Goal: Task Accomplishment & Management: Use online tool/utility

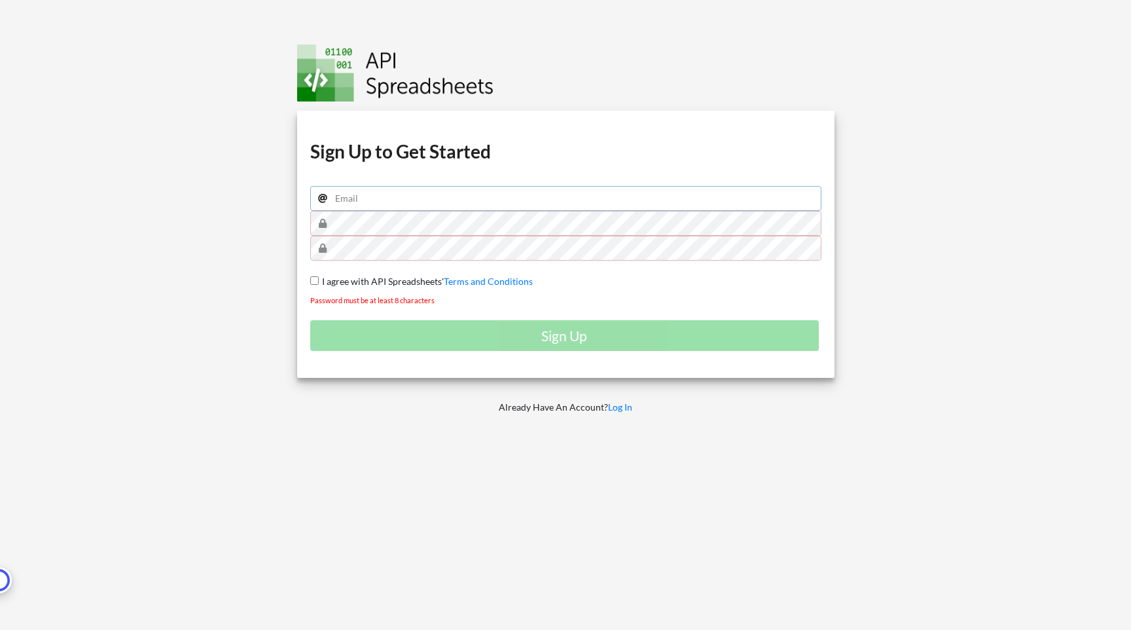
click at [436, 204] on input "email" at bounding box center [565, 198] width 511 height 25
type input "[EMAIL_ADDRESS][DOMAIN_NAME]"
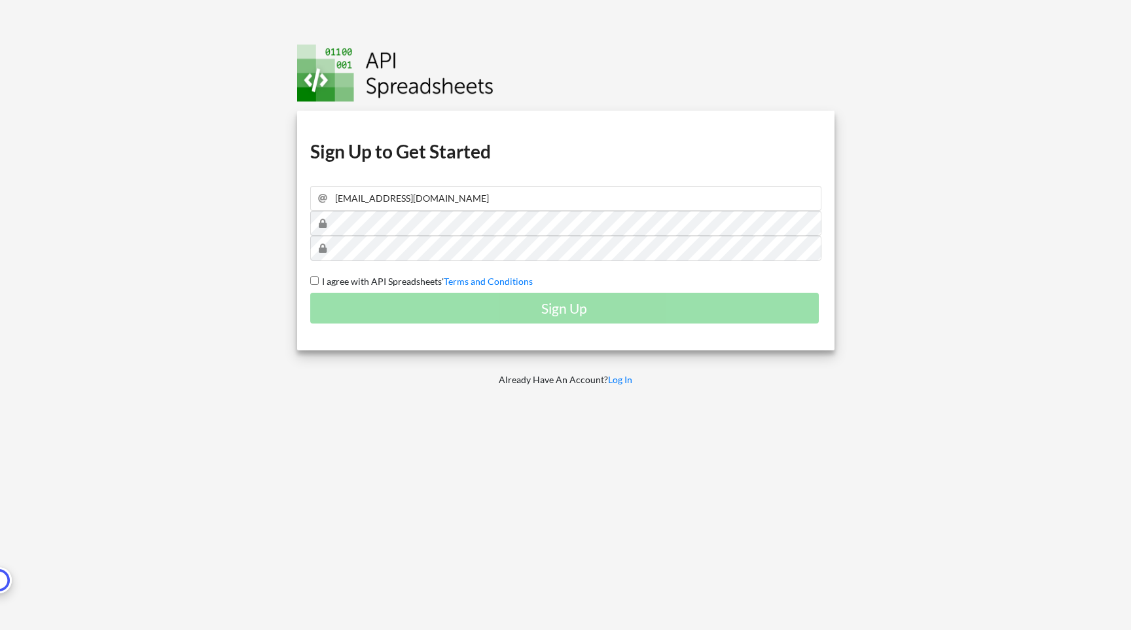
click at [331, 285] on span "I agree with API Spreadsheets'" at bounding box center [381, 281] width 125 height 11
click at [319, 285] on input "I agree with API Spreadsheets' Terms and Conditions" at bounding box center [314, 280] width 9 height 9
checkbox input "true"
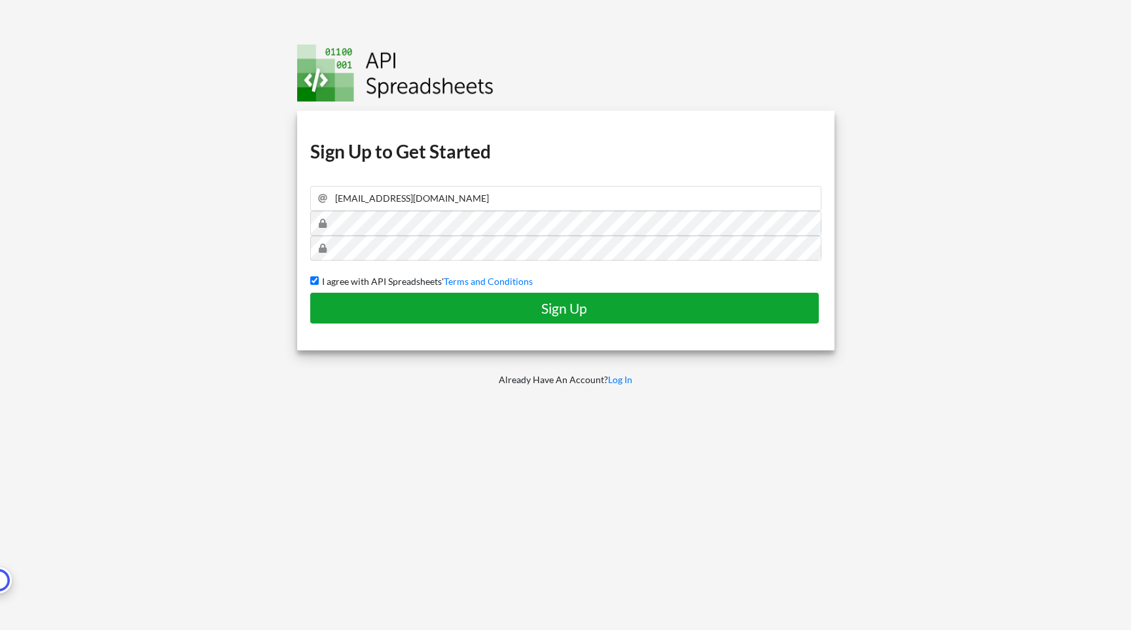
click at [387, 304] on h4 "Sign Up" at bounding box center [565, 308] width 482 height 16
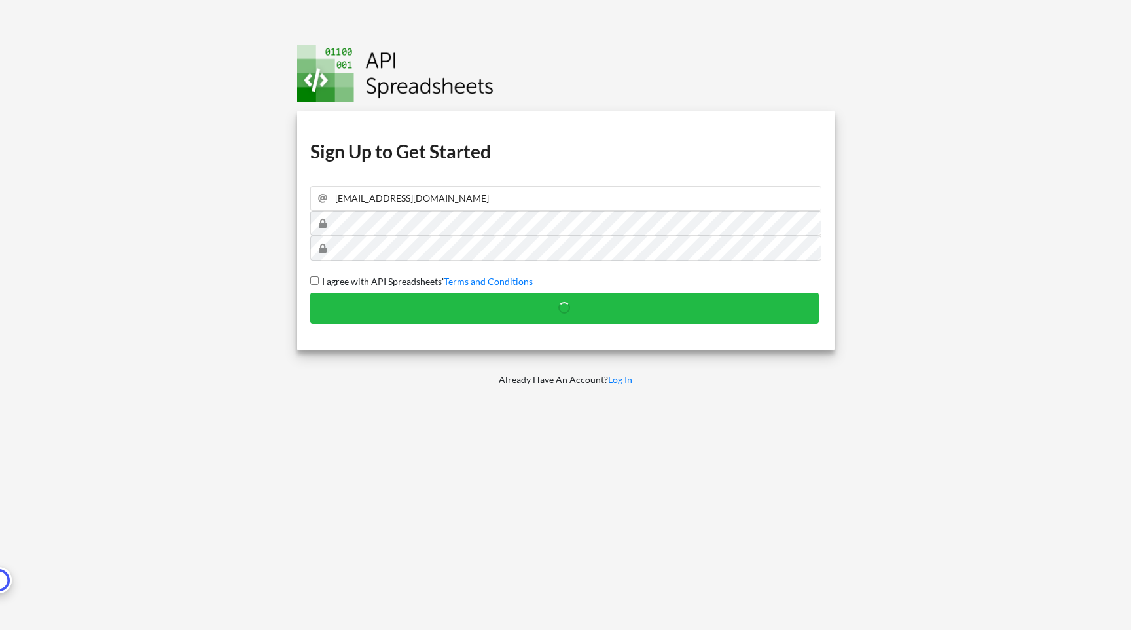
checkbox input "false"
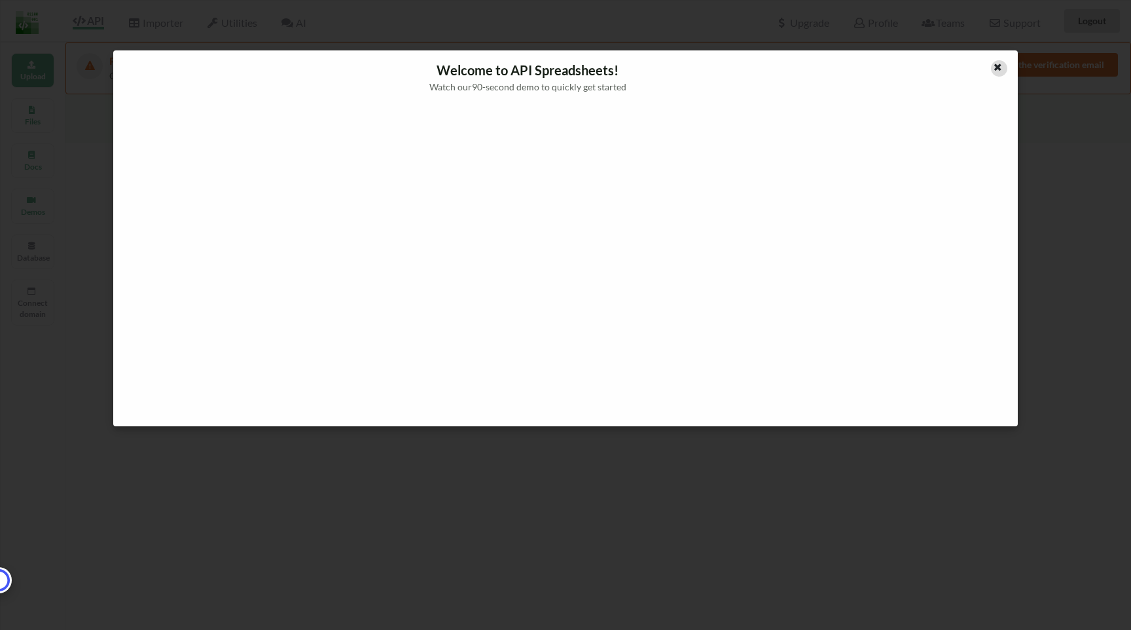
click at [1000, 67] on icon at bounding box center [998, 65] width 11 height 9
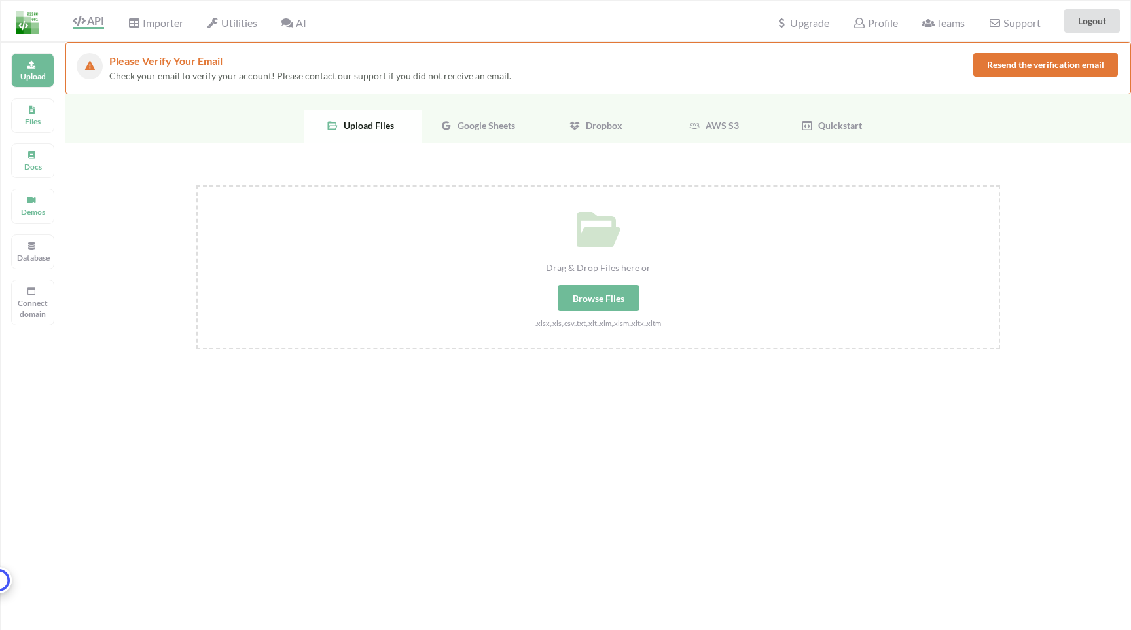
click at [483, 133] on div "Google Sheets" at bounding box center [480, 126] width 118 height 33
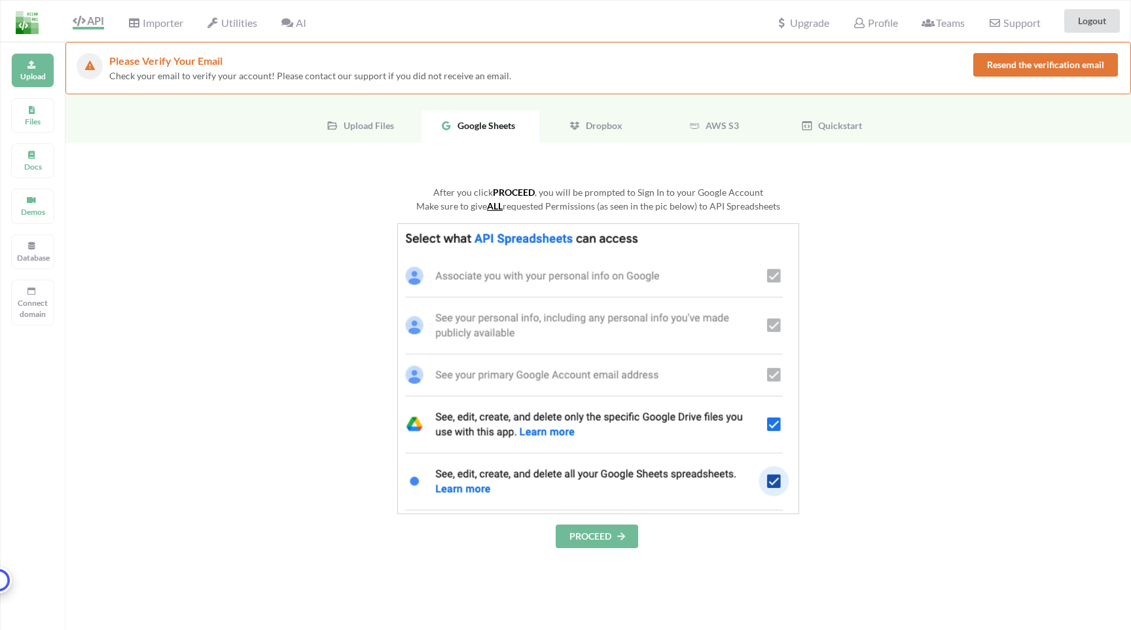
click at [604, 533] on button "PROCEED" at bounding box center [597, 536] width 82 height 24
click at [581, 546] on button "PROCEED" at bounding box center [597, 536] width 82 height 24
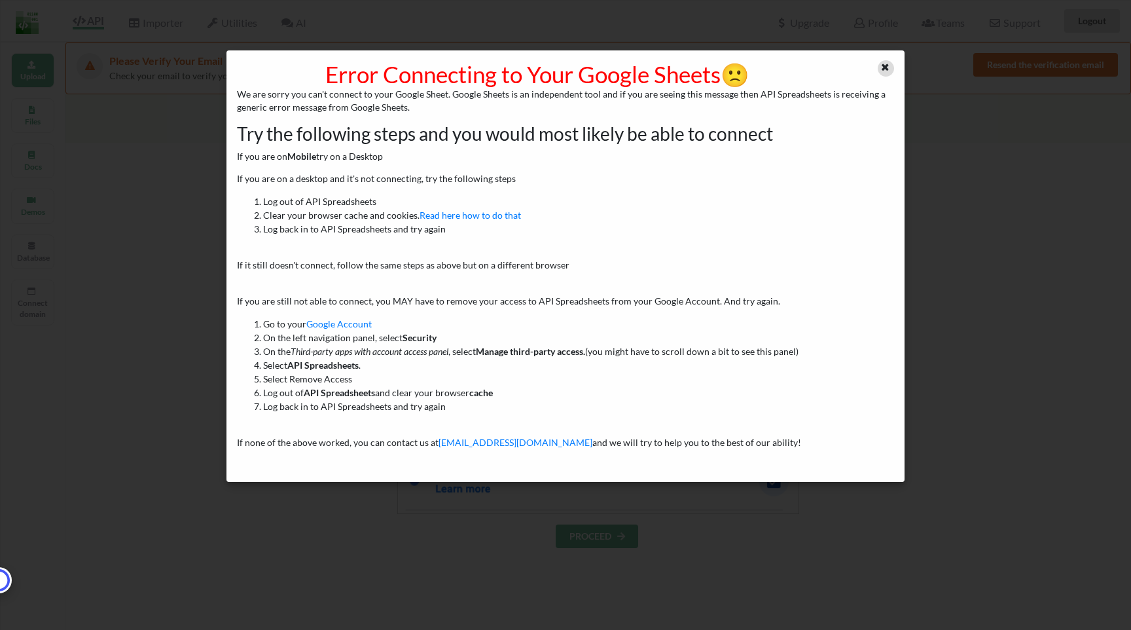
click at [887, 65] on icon at bounding box center [885, 65] width 11 height 9
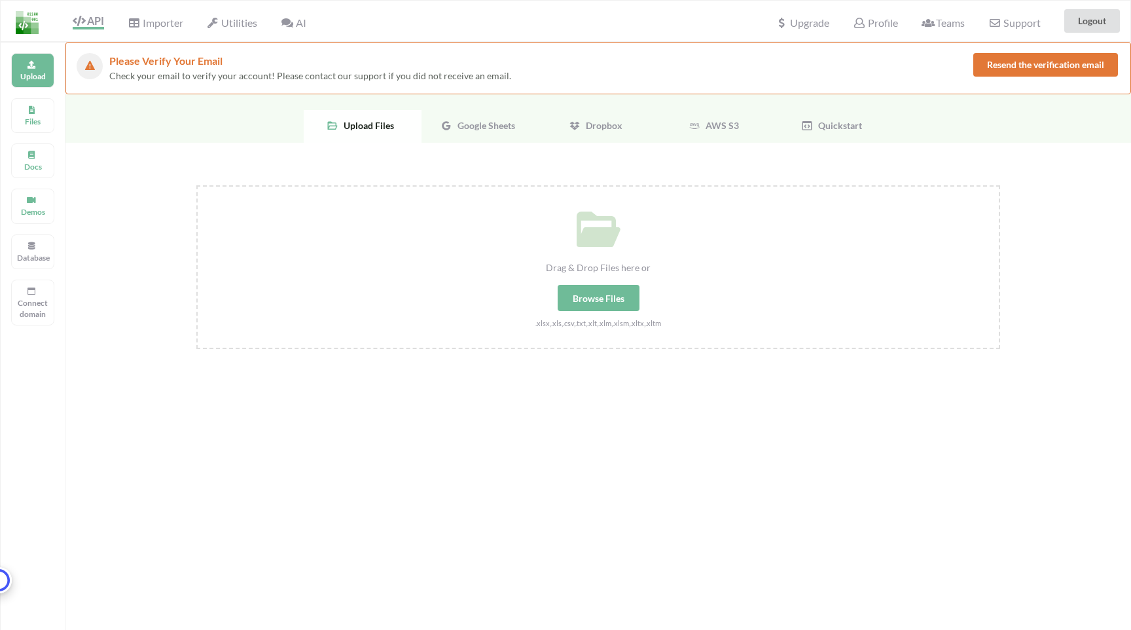
click at [476, 124] on span "Google Sheets" at bounding box center [483, 125] width 63 height 11
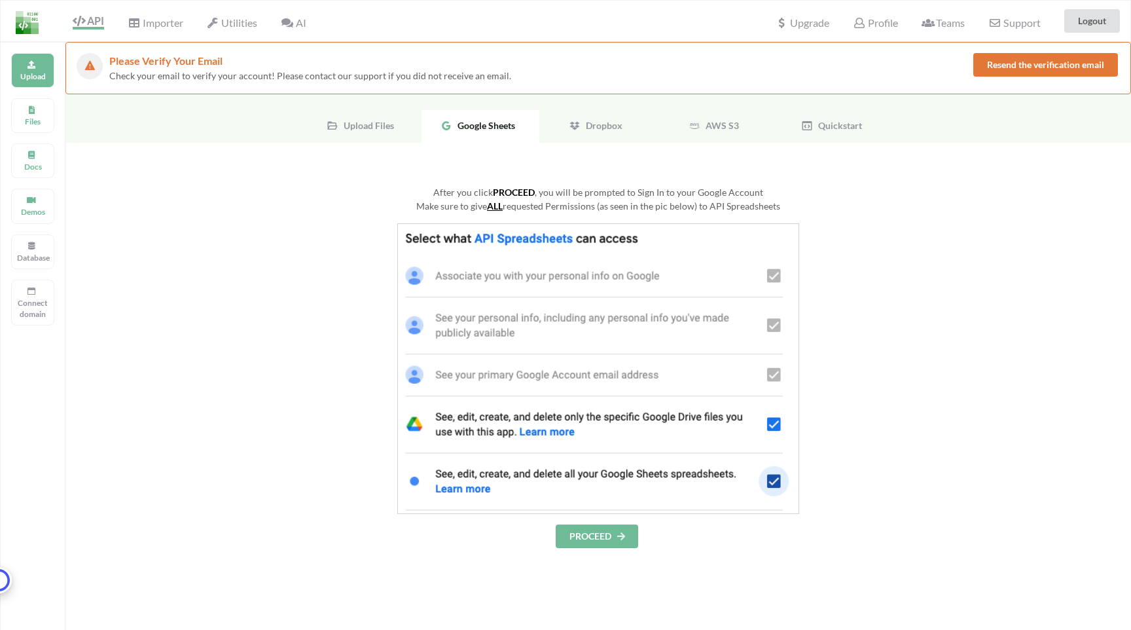
click at [609, 534] on button "PROCEED" at bounding box center [597, 536] width 82 height 24
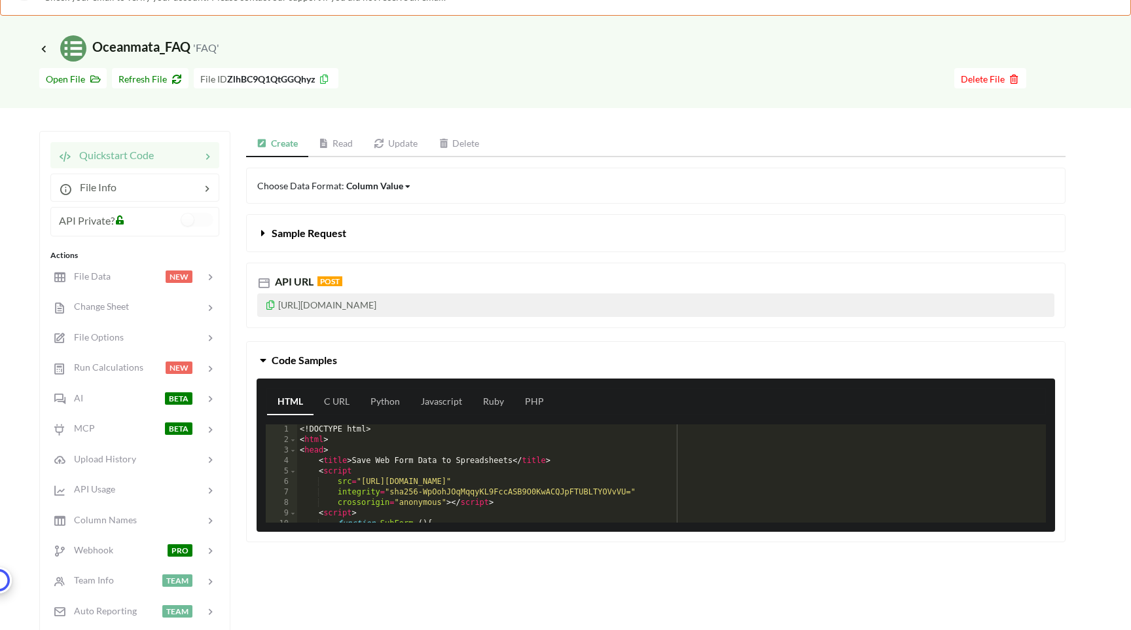
scroll to position [91, 0]
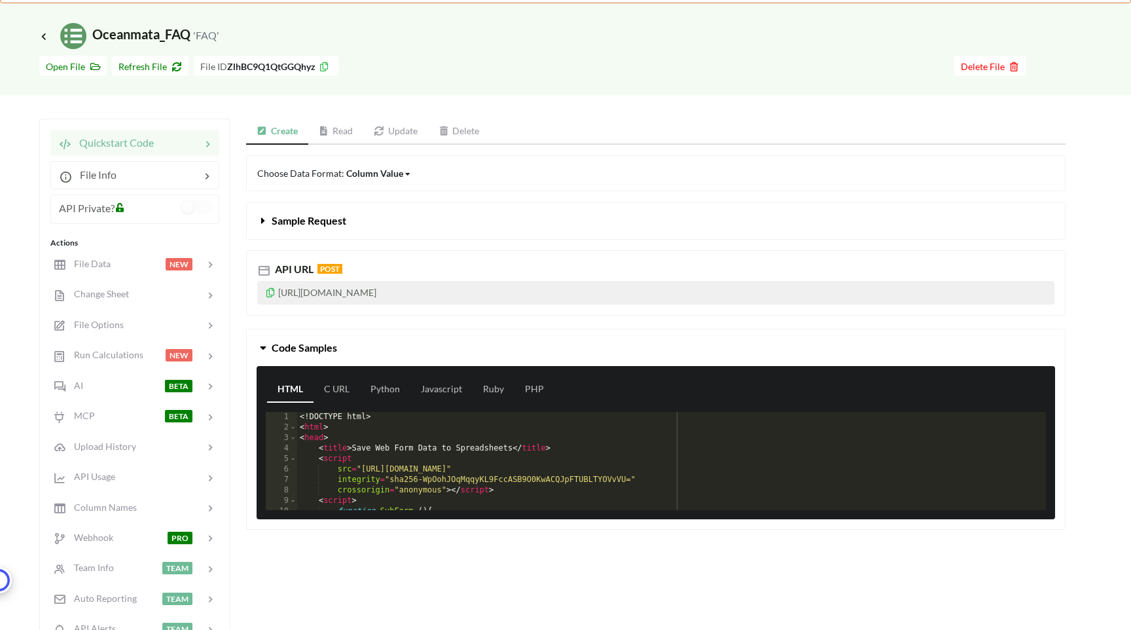
click at [442, 298] on p "https://api.apispreadsheets.com/data/ZlhBC9Q1QtGGQhyz/" at bounding box center [655, 293] width 797 height 24
click at [262, 215] on icon at bounding box center [263, 218] width 12 height 10
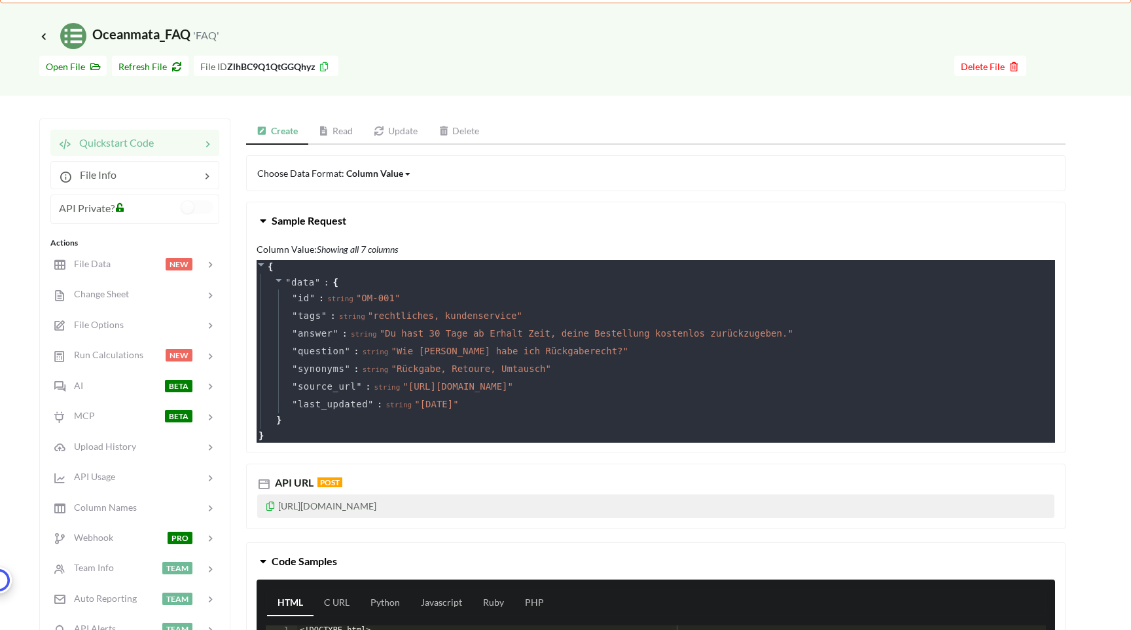
click at [271, 504] on icon at bounding box center [270, 503] width 11 height 9
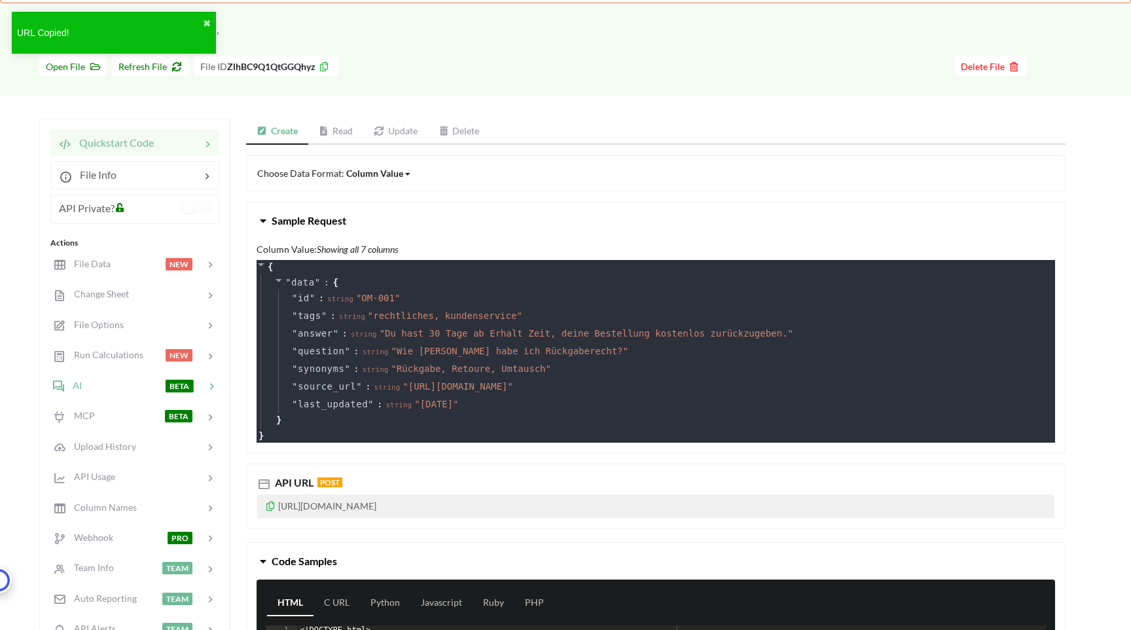
click at [124, 382] on div at bounding box center [123, 385] width 83 height 15
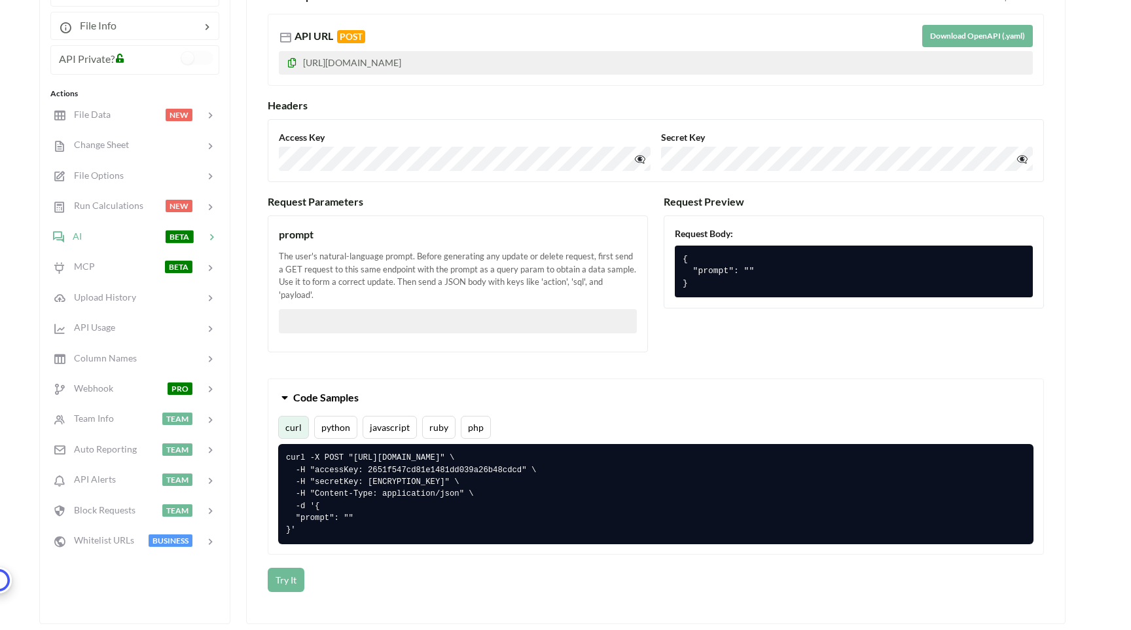
scroll to position [284, 0]
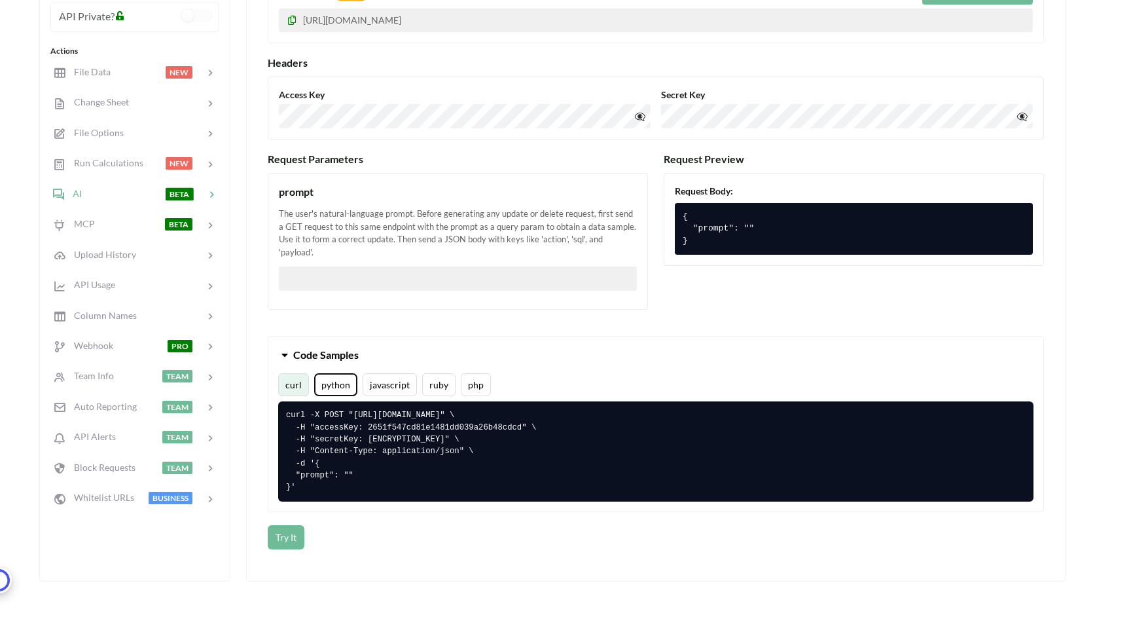
click at [342, 376] on button "python" at bounding box center [335, 384] width 43 height 23
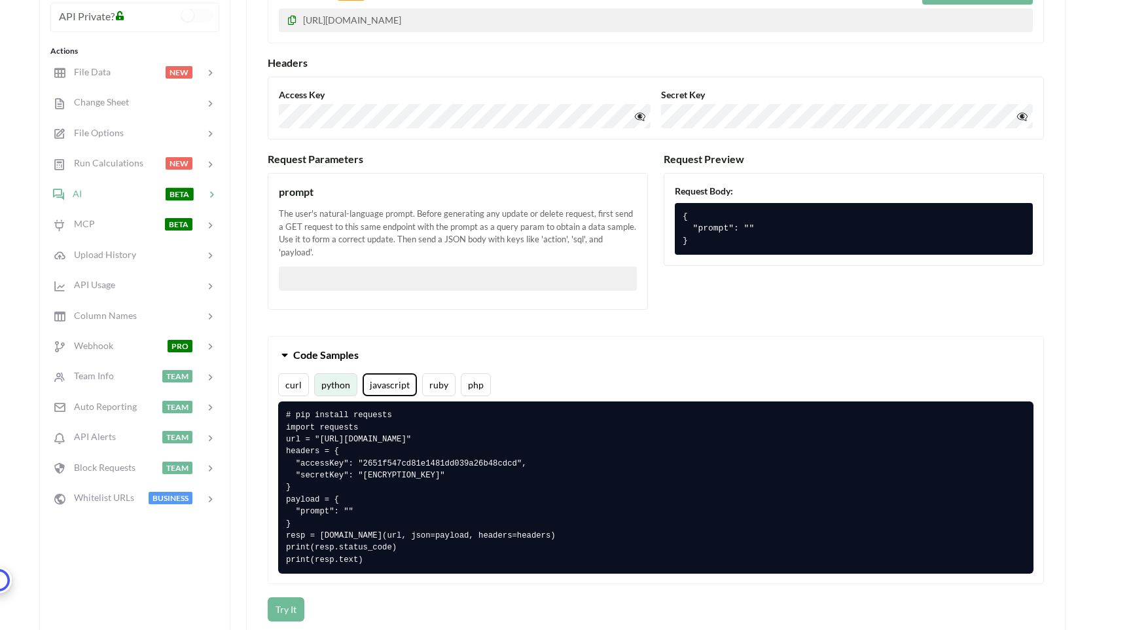
click at [376, 373] on button "javascript" at bounding box center [390, 384] width 54 height 23
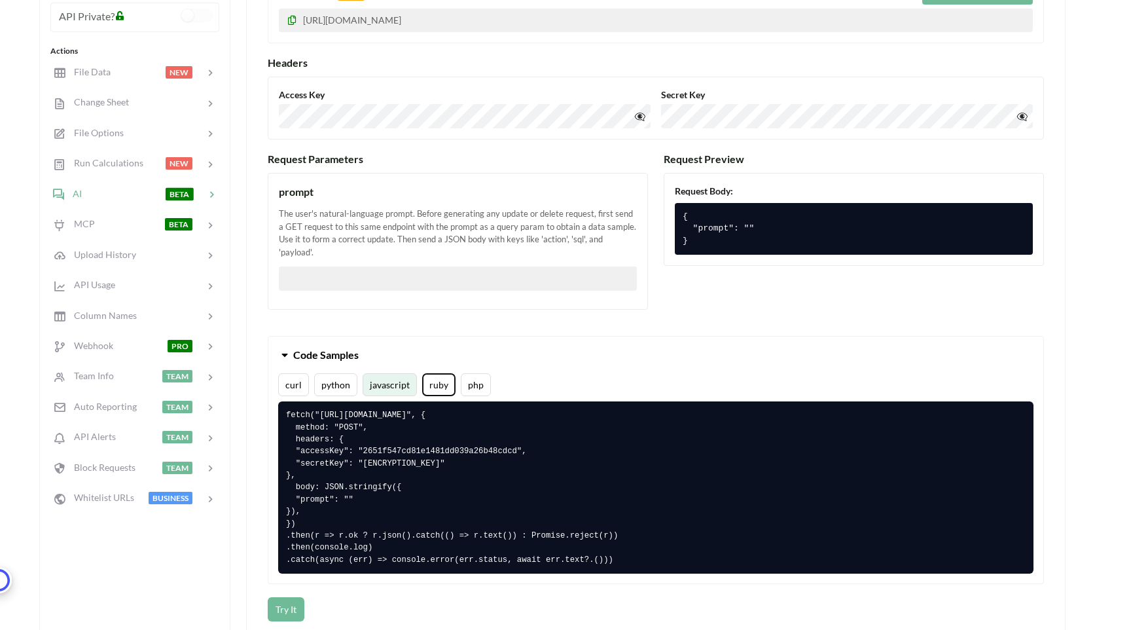
click at [422, 373] on button "ruby" at bounding box center [438, 384] width 33 height 23
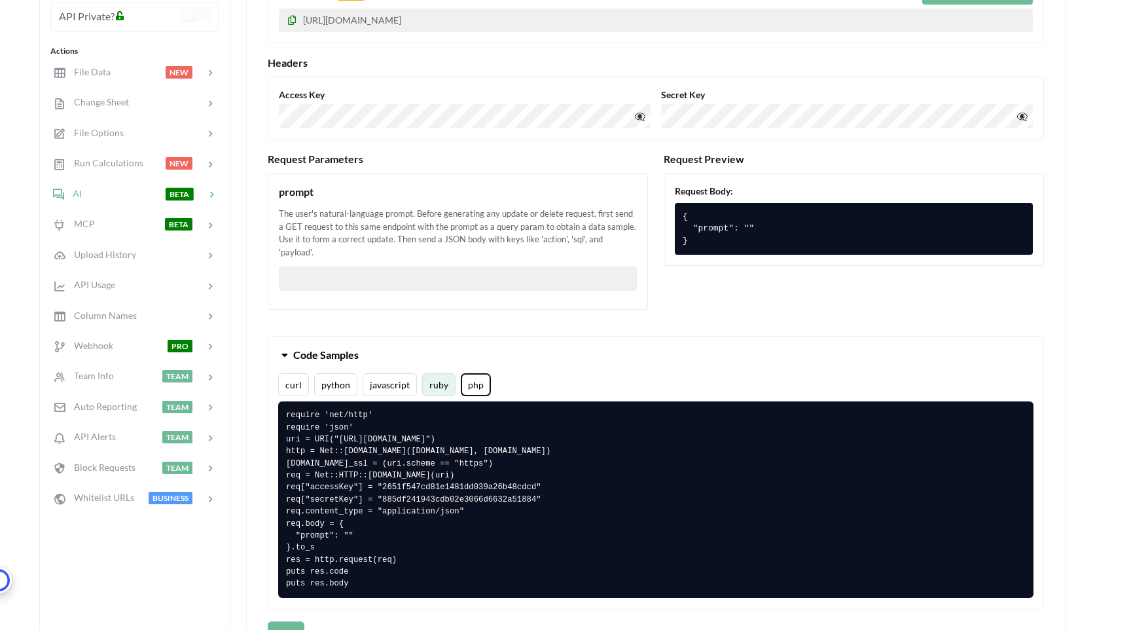
click at [468, 373] on button "php" at bounding box center [476, 384] width 30 height 23
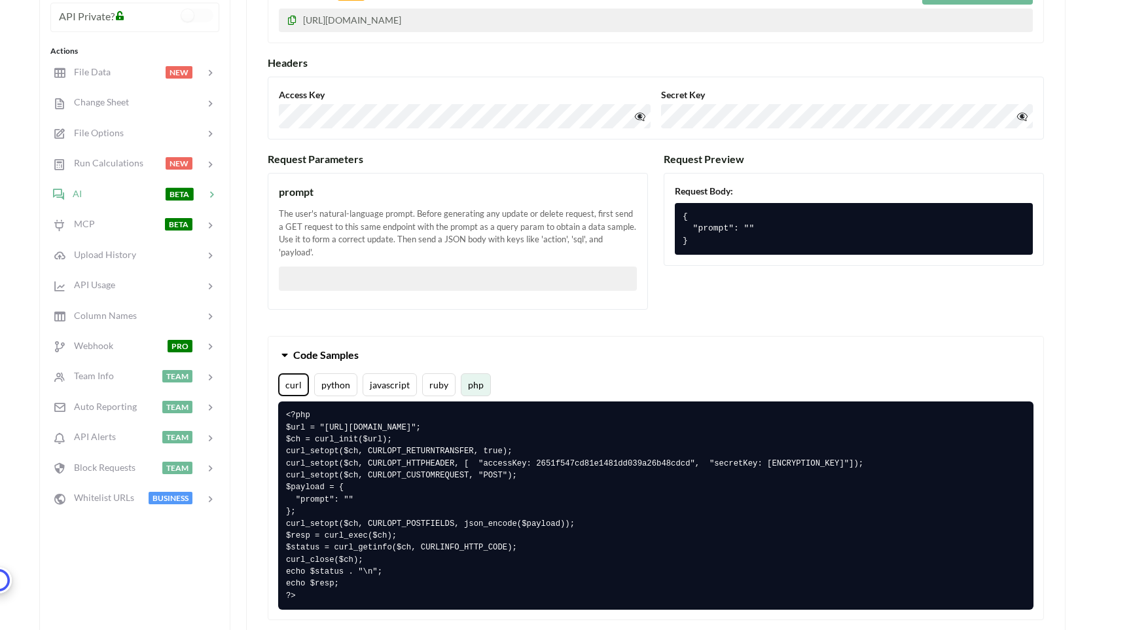
click at [306, 373] on button "curl" at bounding box center [293, 384] width 31 height 23
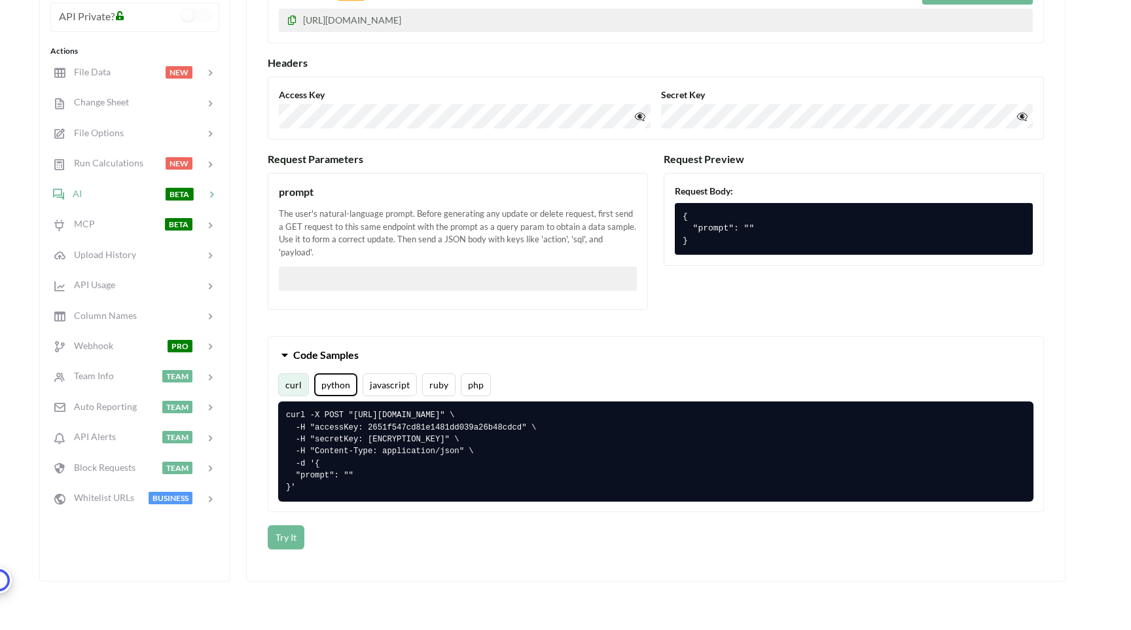
click at [323, 373] on button "python" at bounding box center [335, 384] width 43 height 23
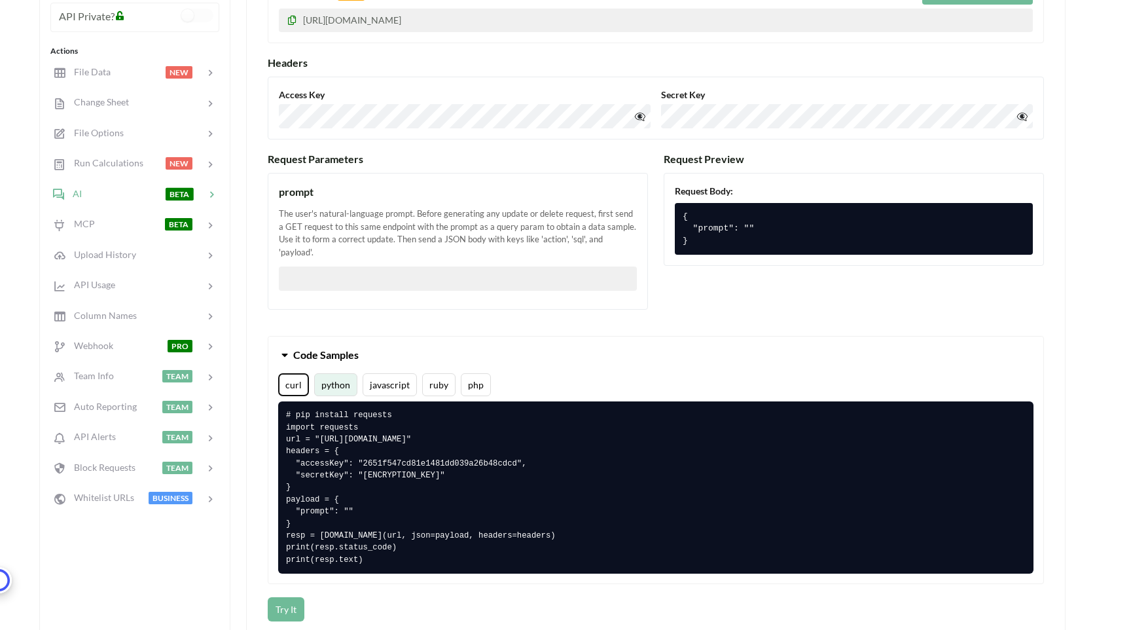
click at [301, 373] on button "curl" at bounding box center [293, 384] width 31 height 23
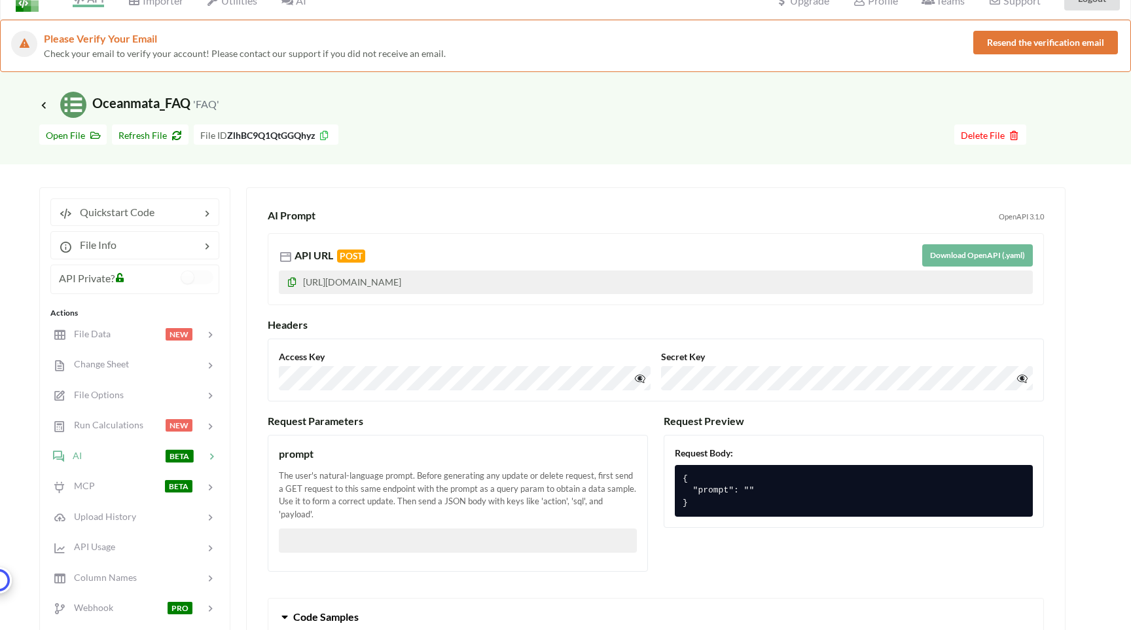
scroll to position [0, 0]
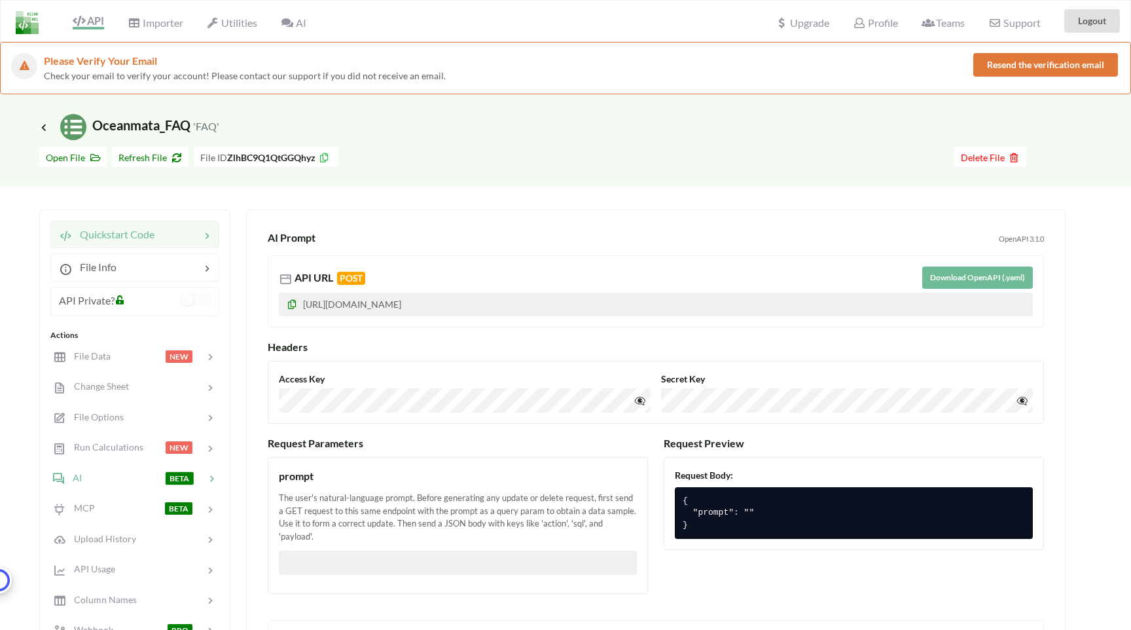
click at [177, 237] on div at bounding box center [177, 234] width 46 height 16
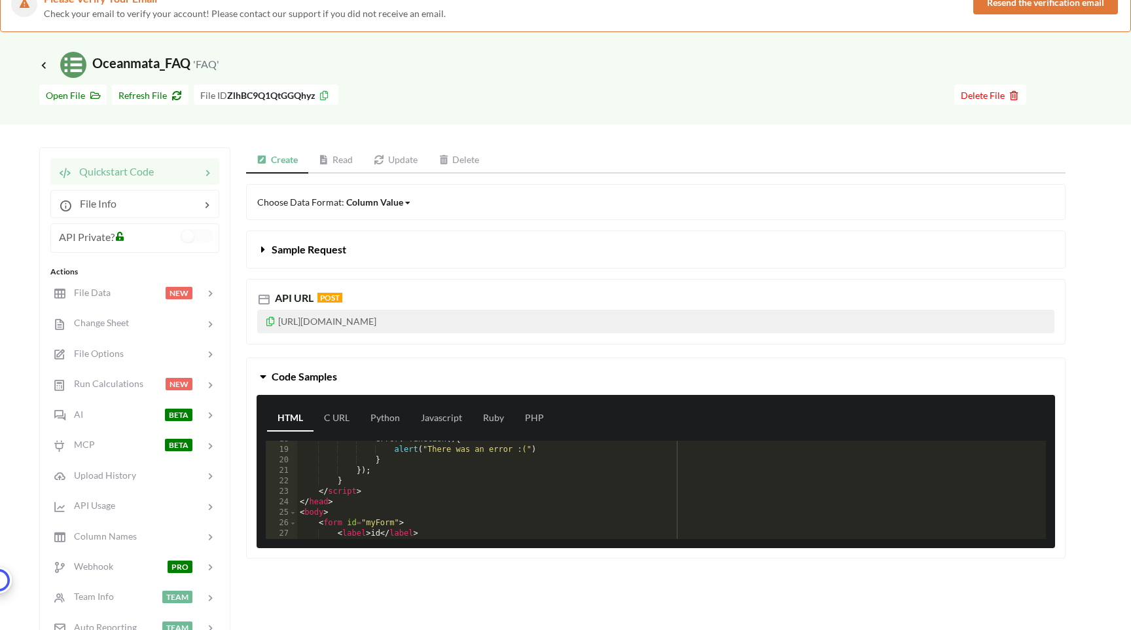
scroll to position [69, 0]
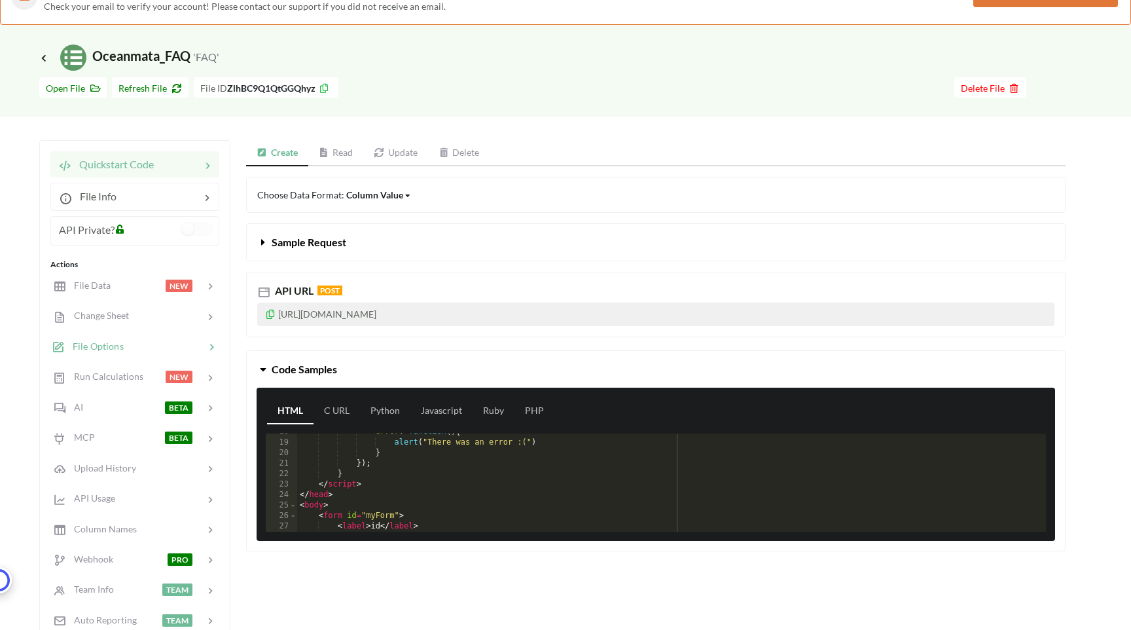
click at [160, 350] on div at bounding box center [164, 346] width 81 height 15
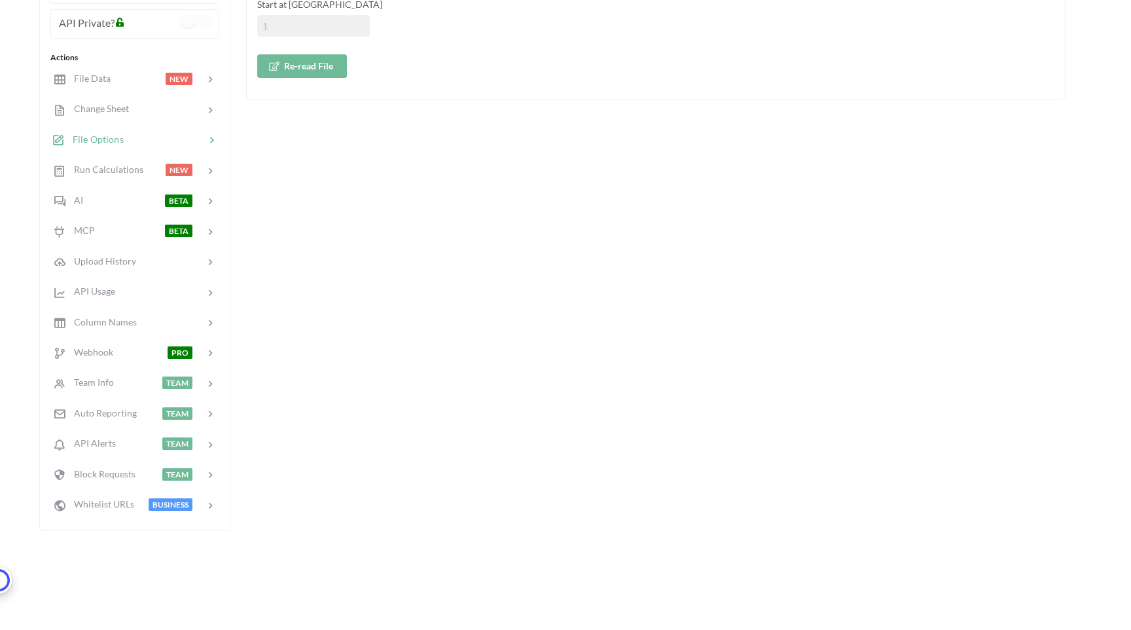
scroll to position [280, 0]
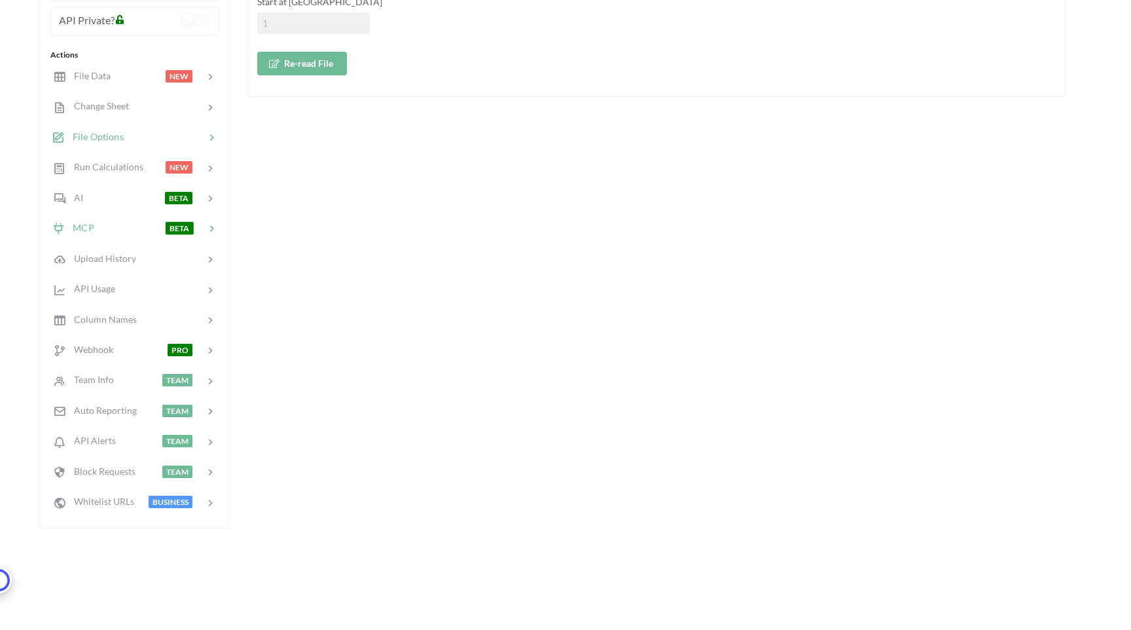
click at [122, 238] on div "MCP BETA" at bounding box center [134, 228] width 172 height 31
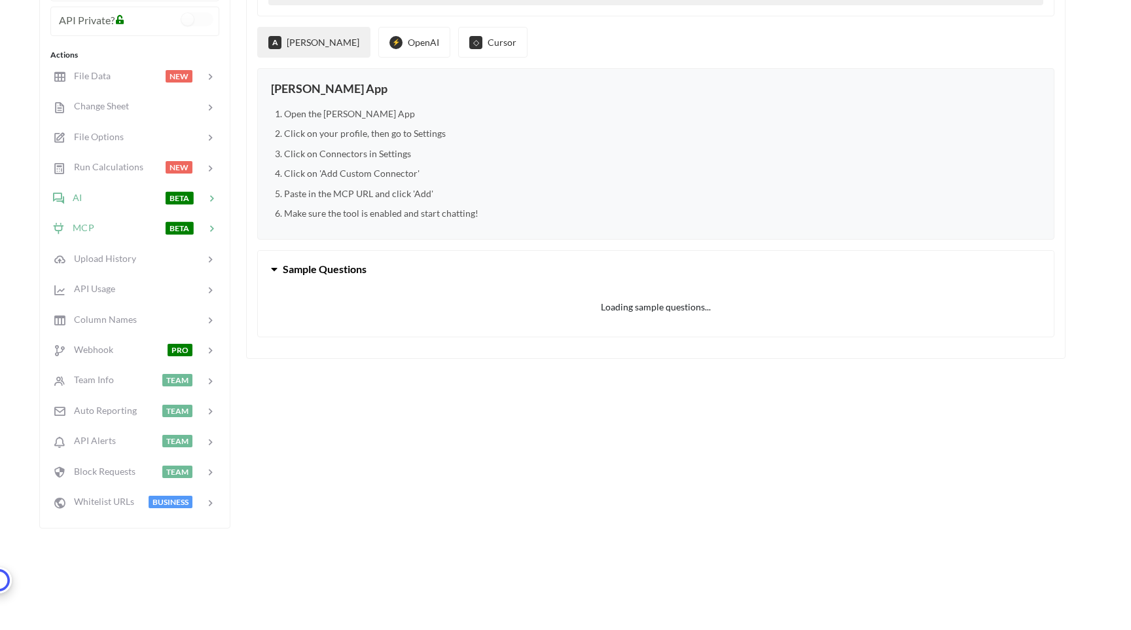
click at [116, 198] on div at bounding box center [123, 197] width 83 height 15
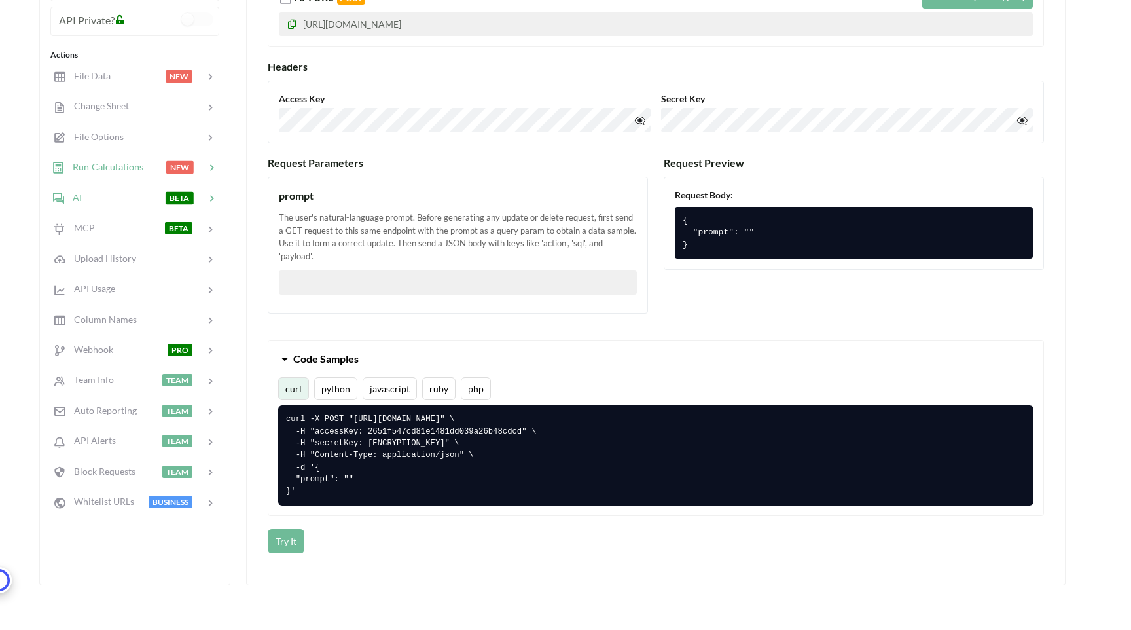
click at [105, 164] on span "Run Calculations" at bounding box center [104, 166] width 79 height 11
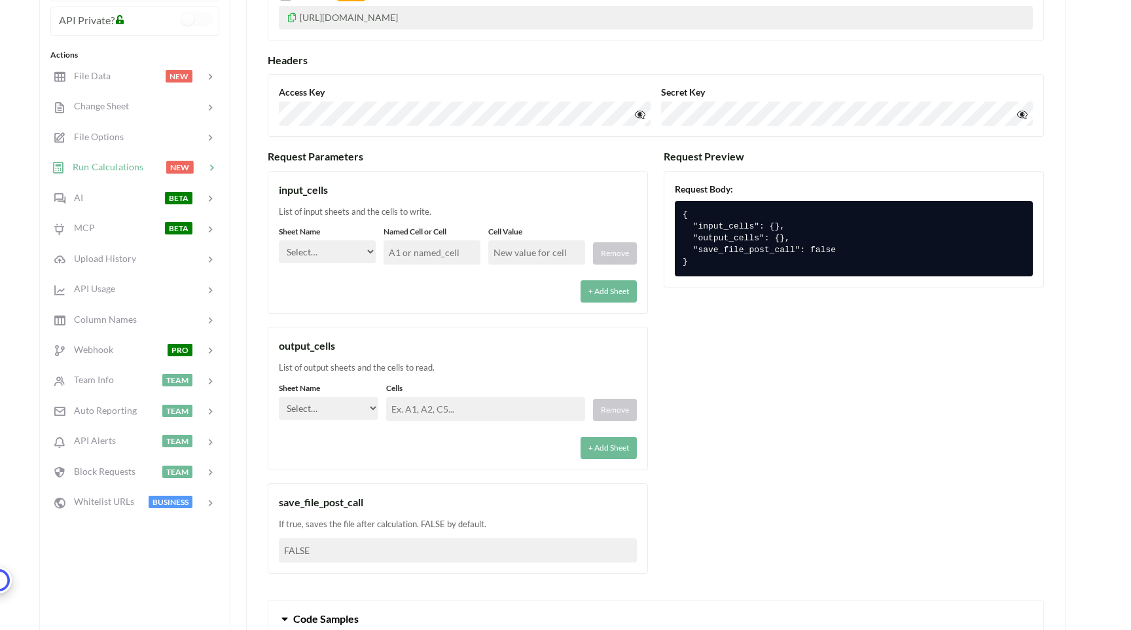
click at [304, 249] on select "Select… FAQ New_Questions" at bounding box center [327, 251] width 97 height 23
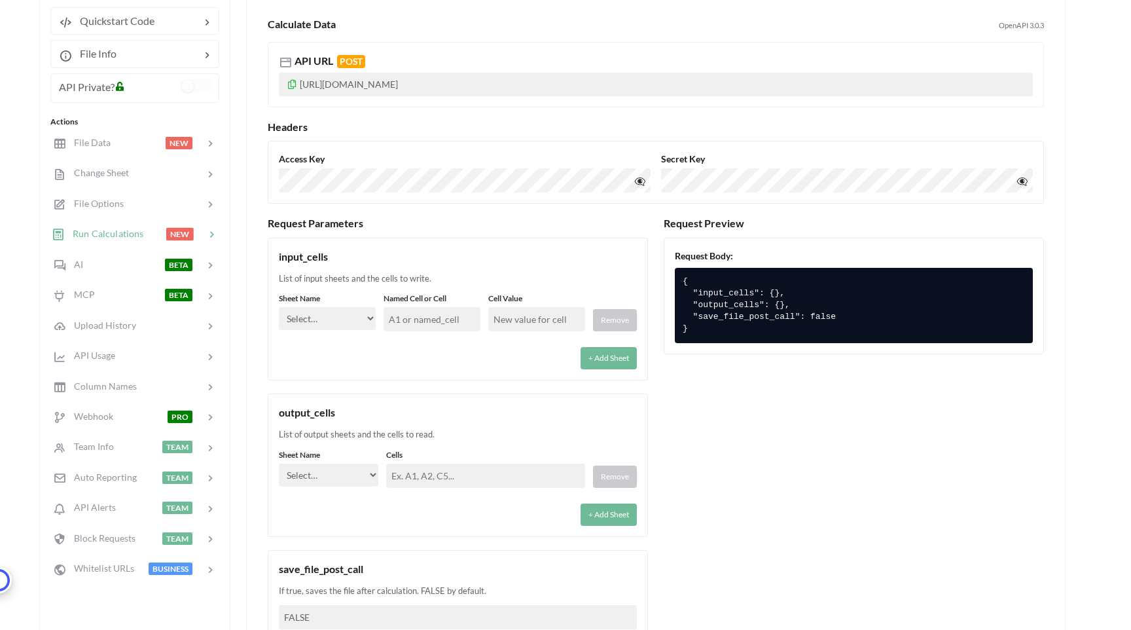
scroll to position [185, 0]
